Goal: Task Accomplishment & Management: Manage account settings

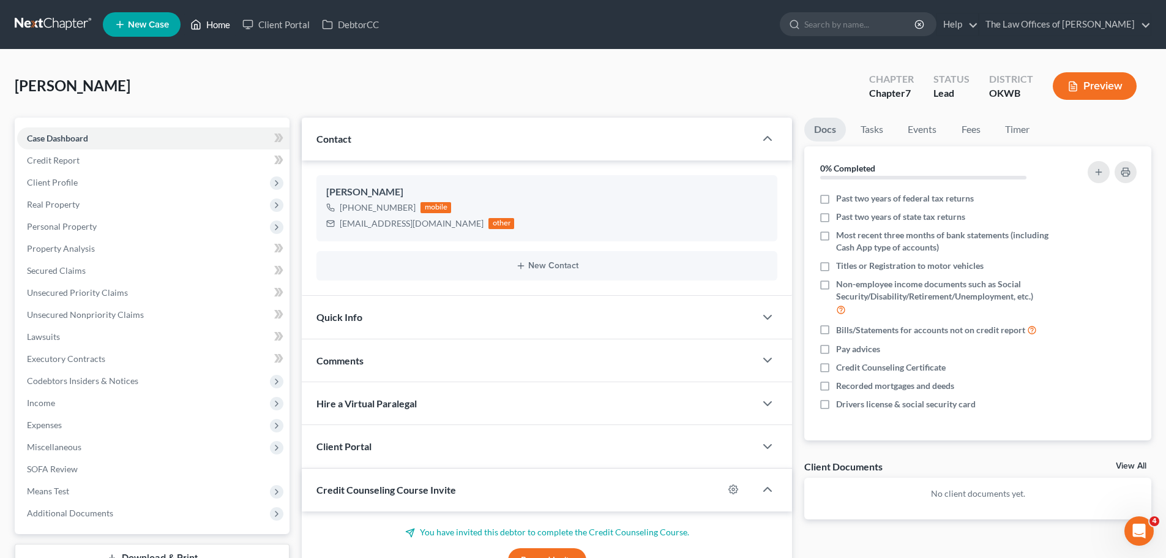
click at [204, 21] on link "Home" at bounding box center [210, 24] width 52 height 22
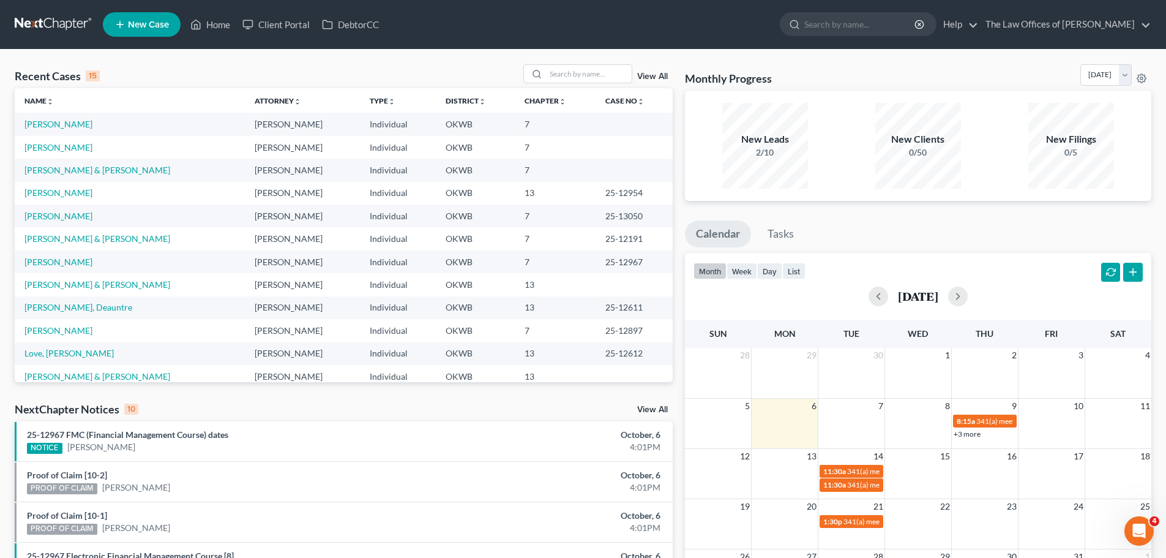
click at [959, 435] on link "+3 more" at bounding box center [967, 433] width 27 height 9
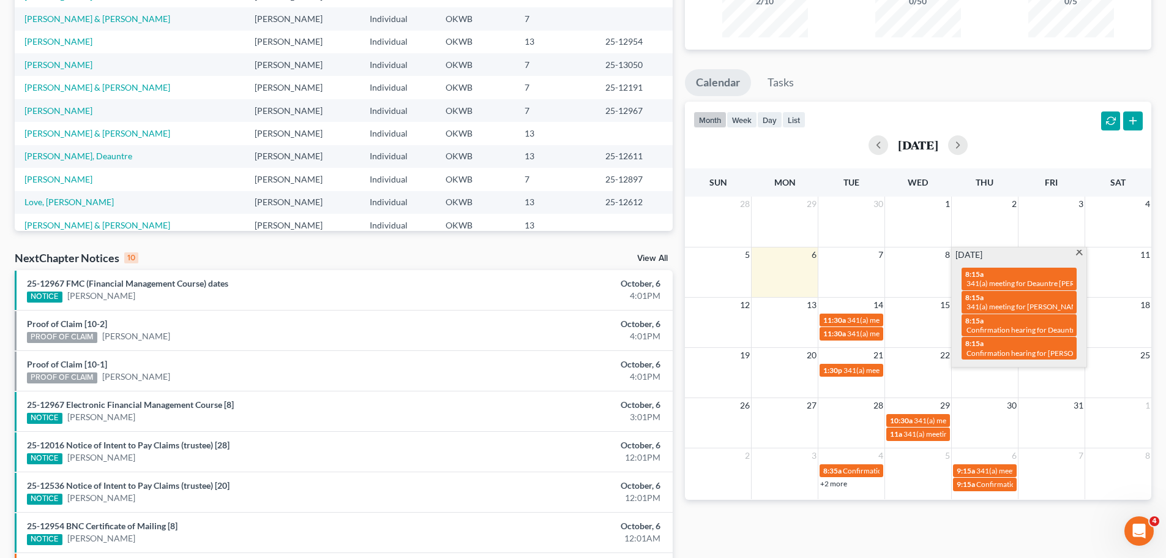
scroll to position [122, 0]
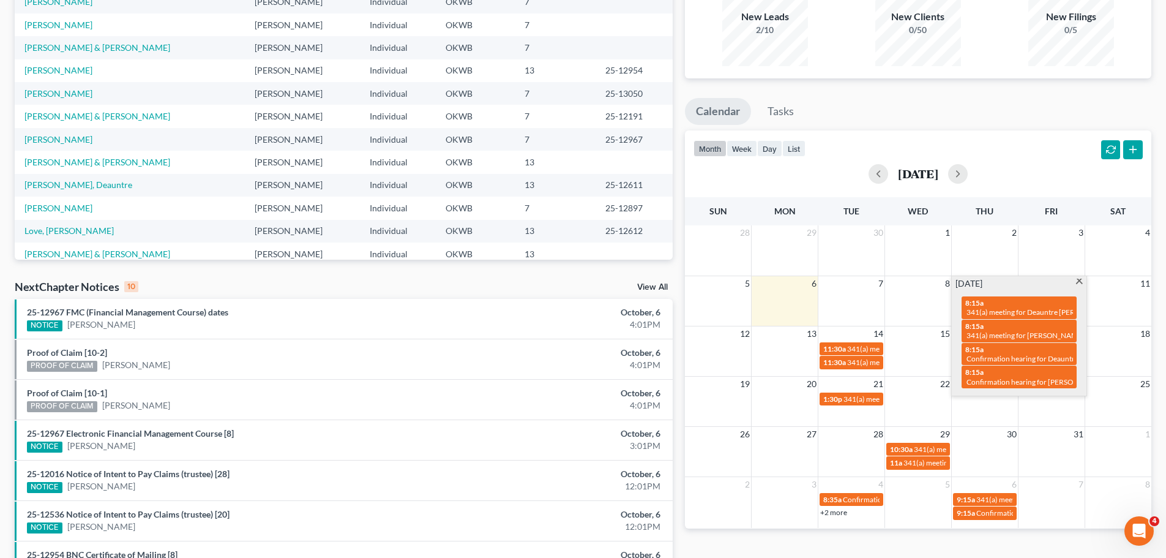
click at [1004, 430] on td "30" at bounding box center [984, 433] width 67 height 15
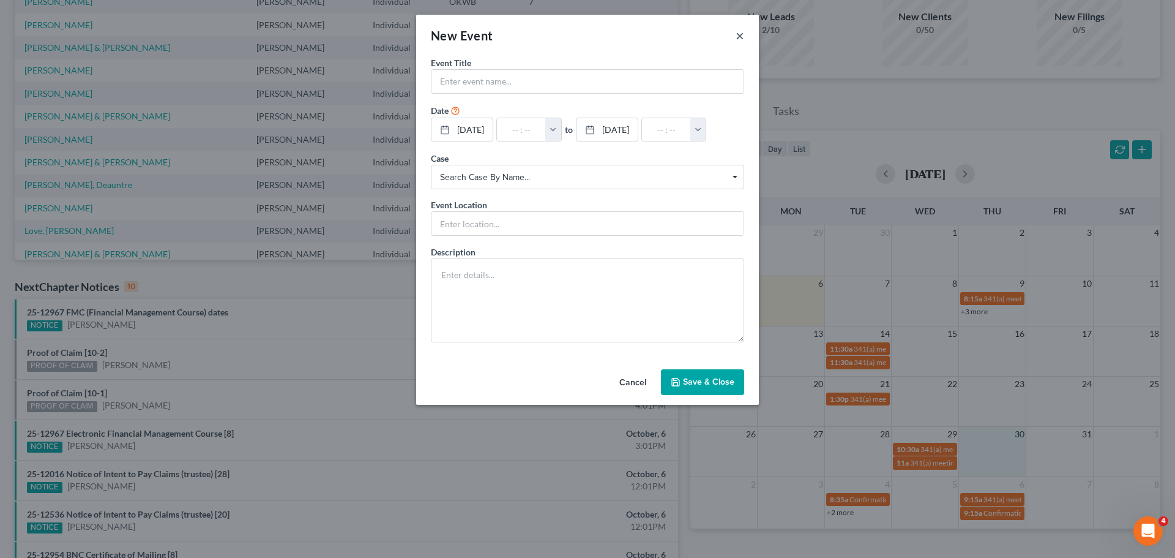
click at [743, 38] on button "×" at bounding box center [740, 35] width 9 height 15
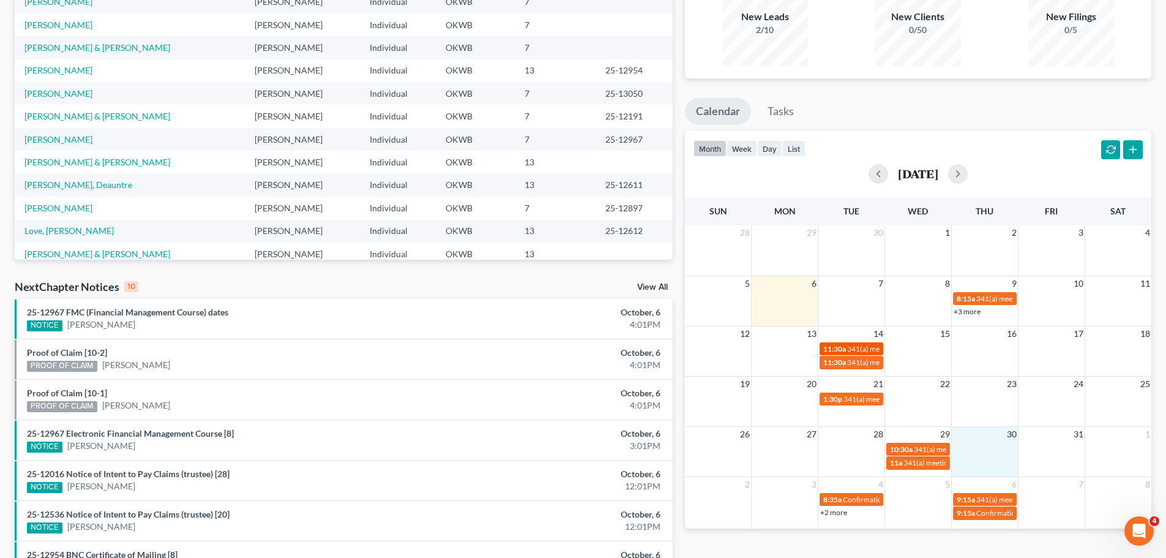
click at [862, 345] on span "341(a) meeting for [PERSON_NAME]" at bounding box center [906, 348] width 118 height 9
select select "Days"
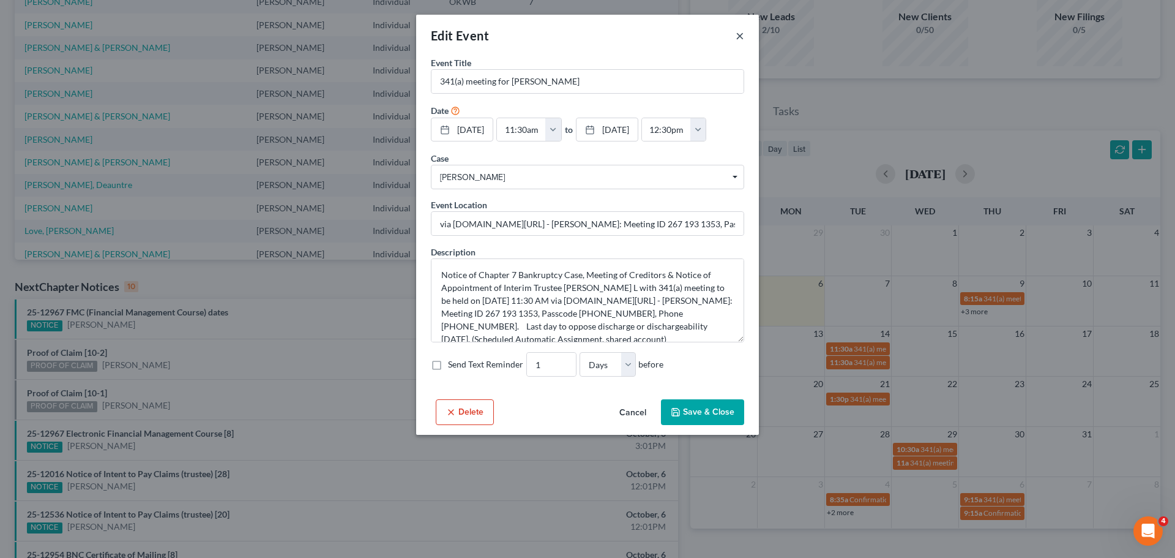
click at [740, 37] on button "×" at bounding box center [740, 35] width 9 height 15
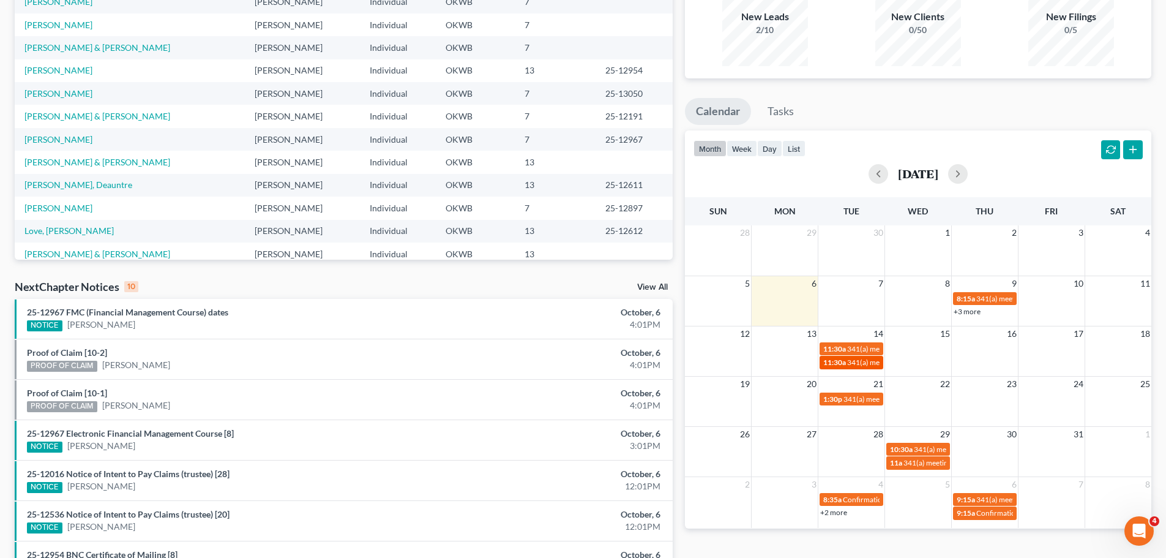
click at [870, 363] on span "341(a) meeting for [PERSON_NAME]" at bounding box center [906, 361] width 118 height 9
select select "Days"
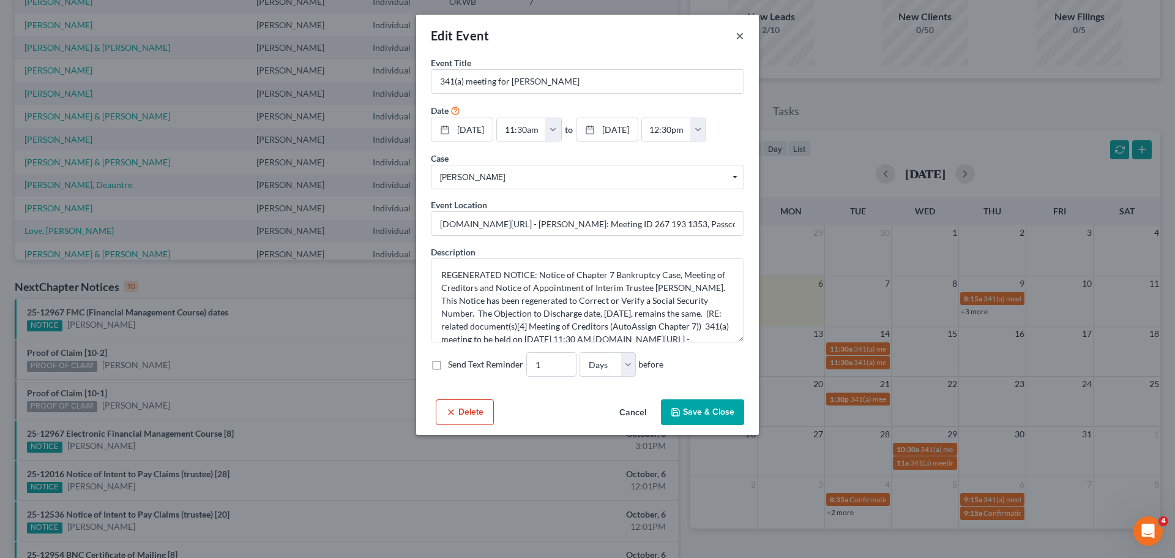
click at [738, 36] on button "×" at bounding box center [740, 35] width 9 height 15
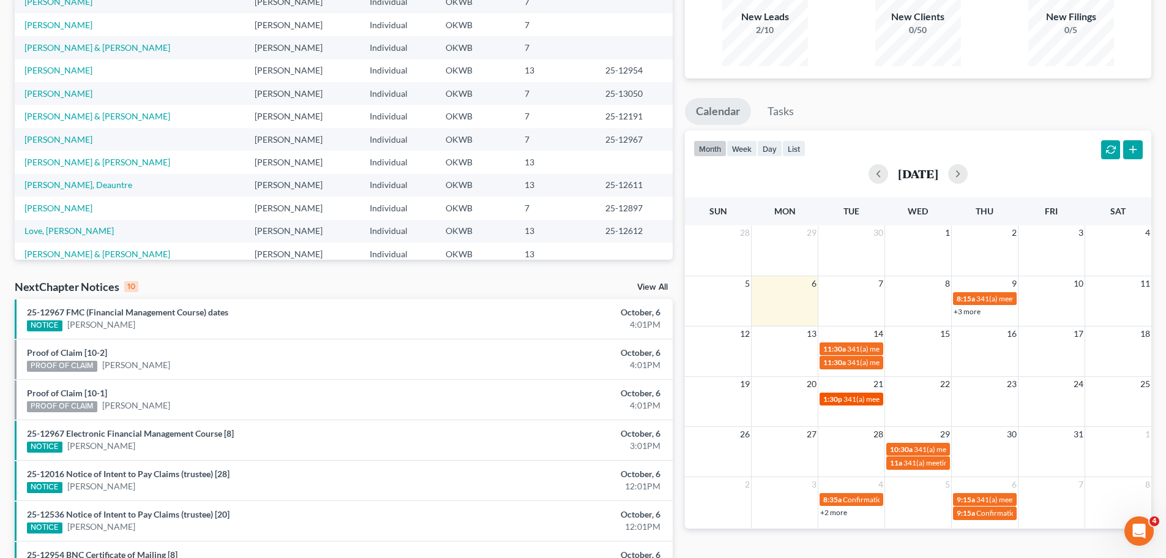
click at [864, 403] on span "341(a) meeting for [PERSON_NAME]" at bounding box center [902, 398] width 118 height 9
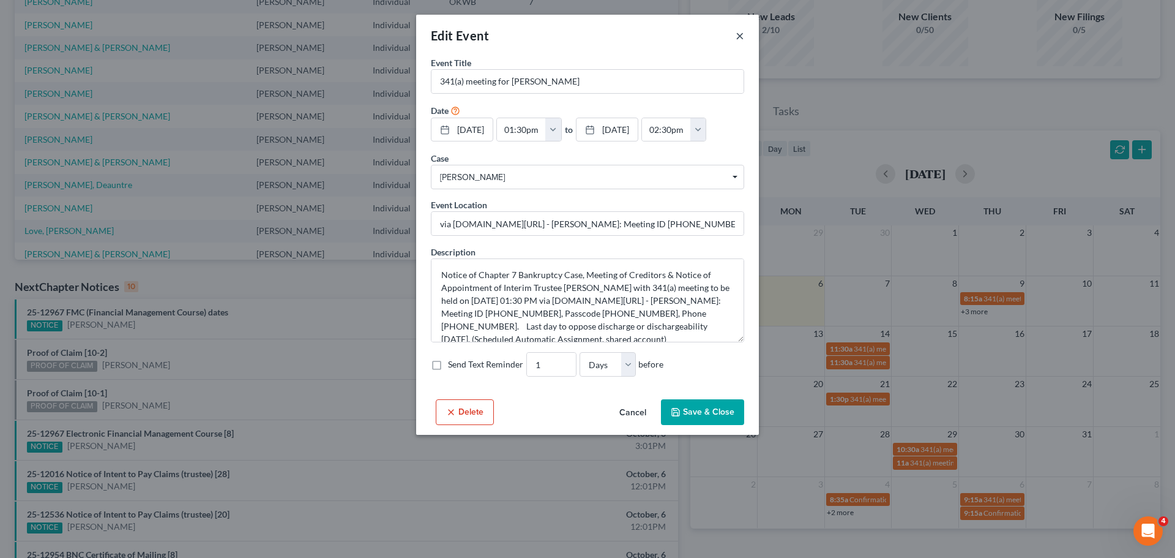
click at [737, 36] on button "×" at bounding box center [740, 35] width 9 height 15
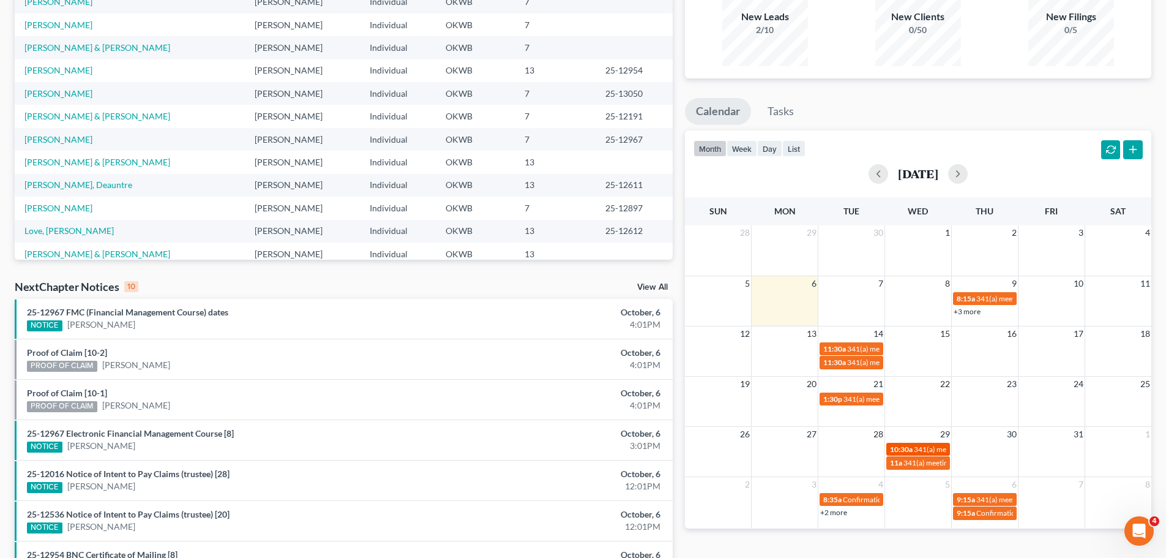
click at [922, 451] on span "341(a) meeting for [PERSON_NAME]" at bounding box center [973, 448] width 118 height 9
select select "Days"
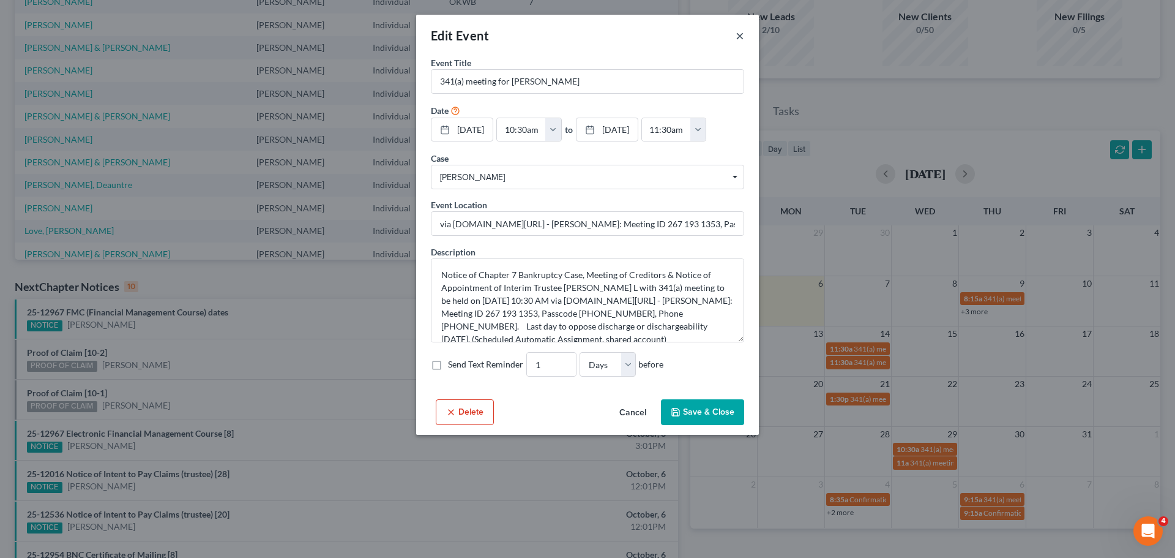
click at [738, 36] on button "×" at bounding box center [740, 35] width 9 height 15
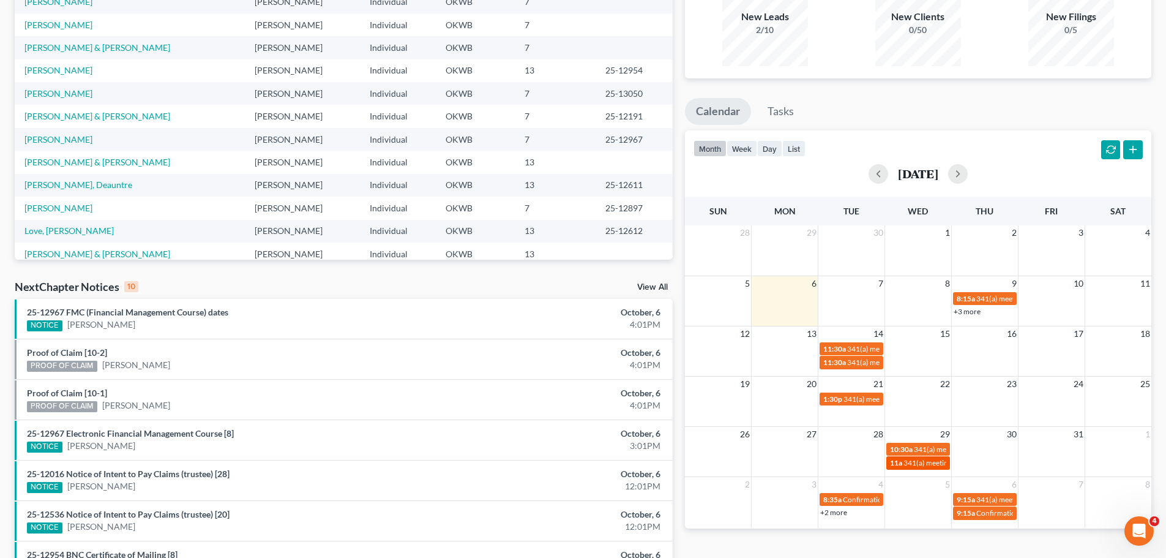
click at [932, 456] on link "11a 341(a) meeting for [PERSON_NAME]" at bounding box center [918, 462] width 64 height 13
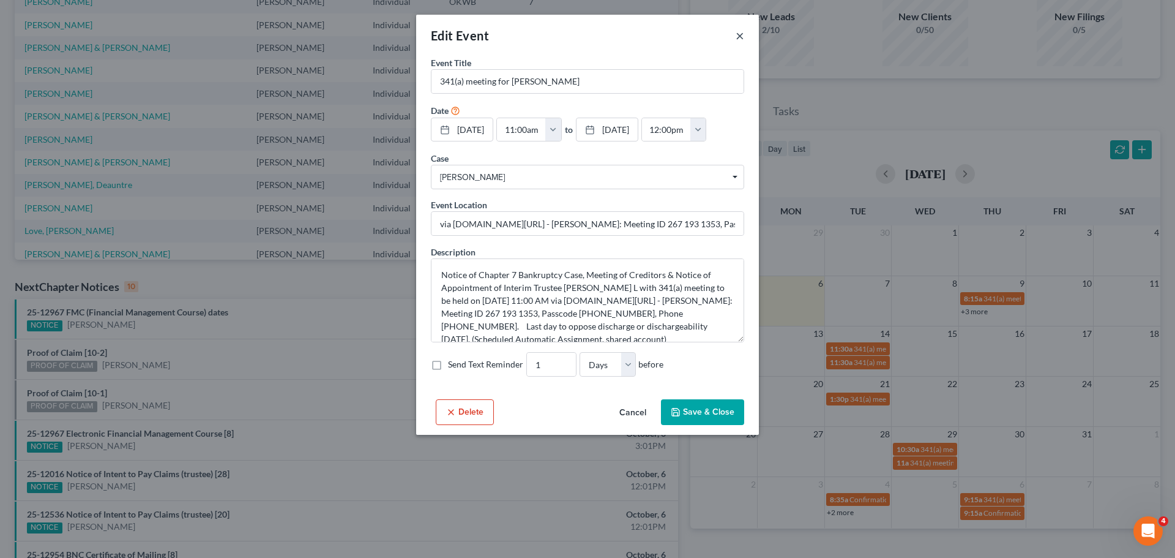
click at [737, 37] on button "×" at bounding box center [740, 35] width 9 height 15
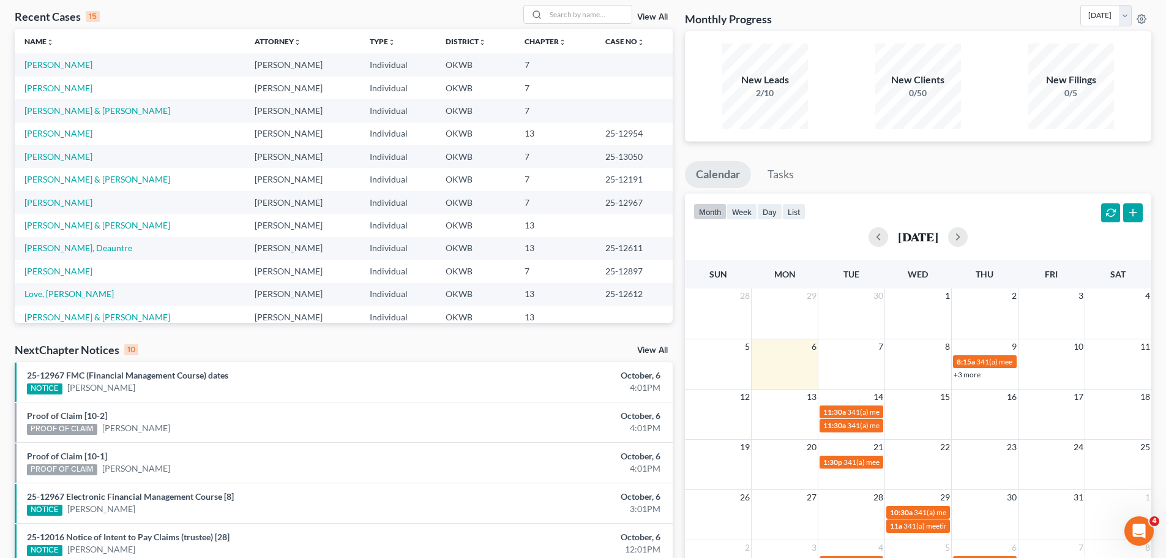
scroll to position [0, 0]
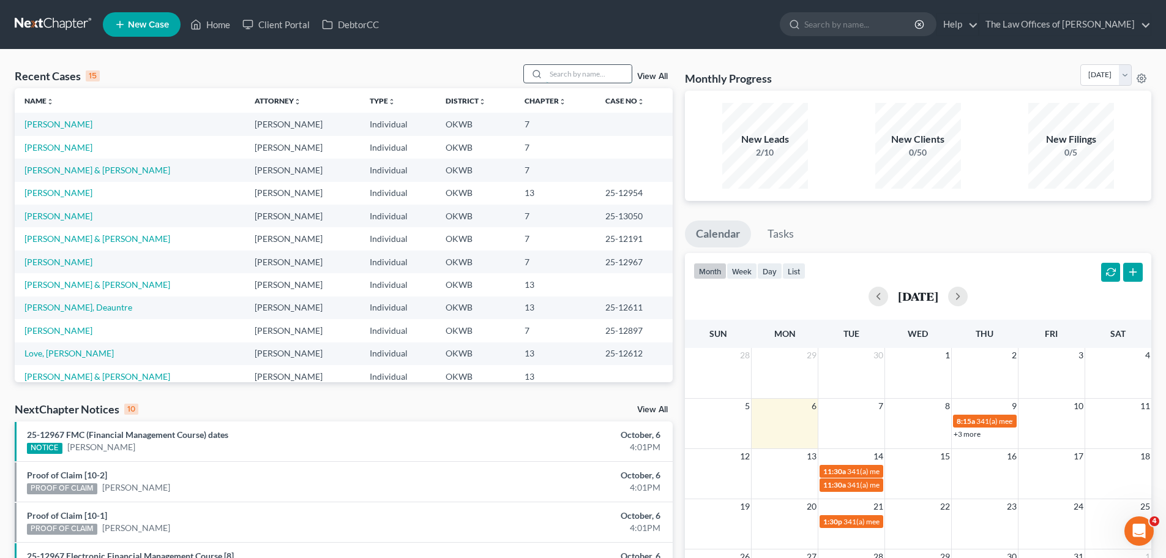
click at [554, 80] on input "search" at bounding box center [589, 74] width 86 height 18
type input "[PERSON_NAME]"
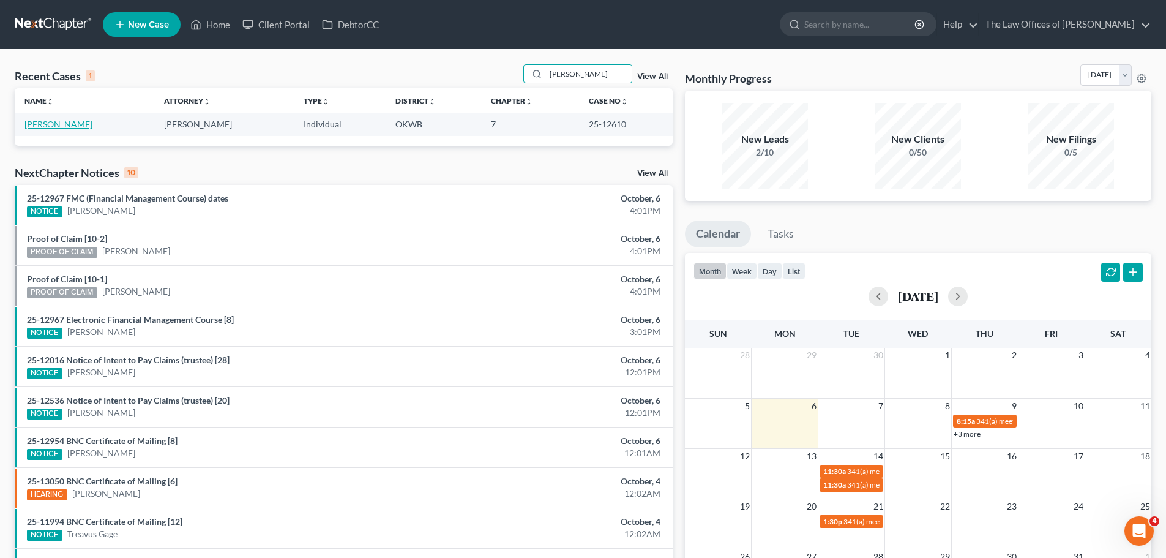
click at [68, 124] on link "[PERSON_NAME]" at bounding box center [58, 124] width 68 height 10
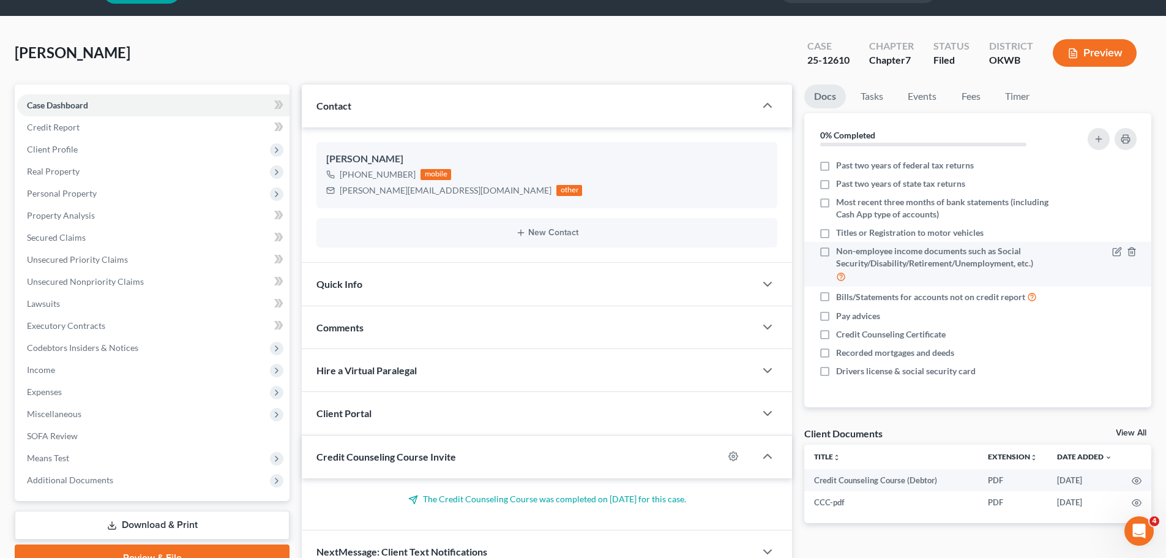
scroll to position [61, 0]
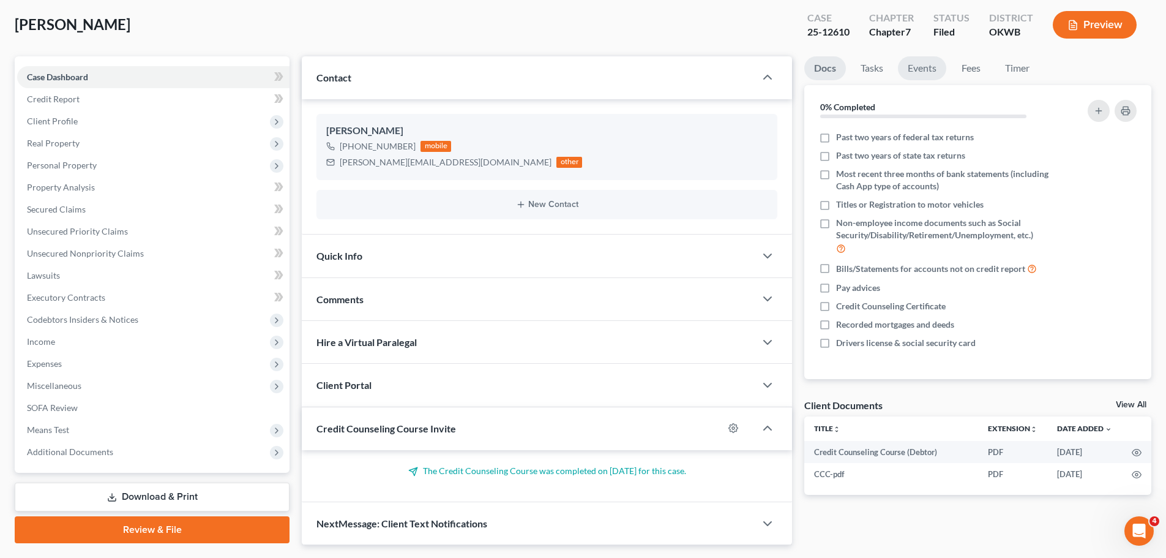
click at [922, 64] on link "Events" at bounding box center [922, 68] width 48 height 24
